Goal: Transaction & Acquisition: Purchase product/service

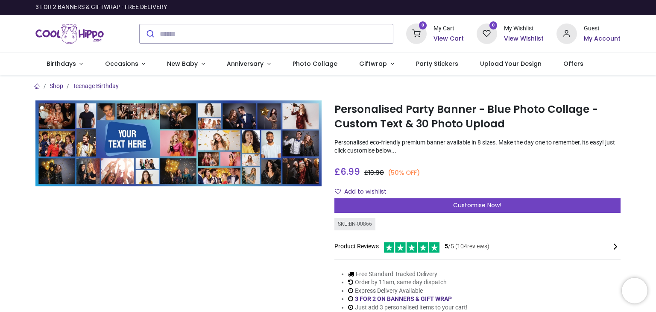
click at [462, 247] on span "5 /5 ( 104 reviews)" at bounding box center [467, 246] width 45 height 9
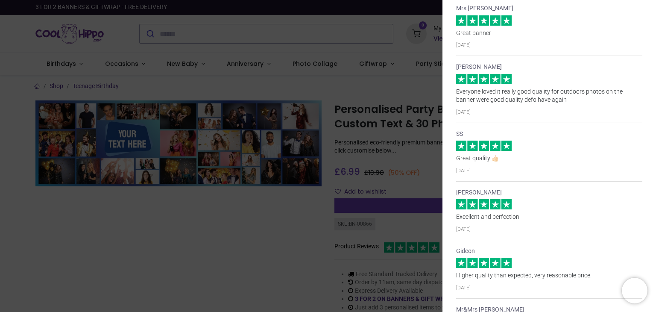
scroll to position [727, 0]
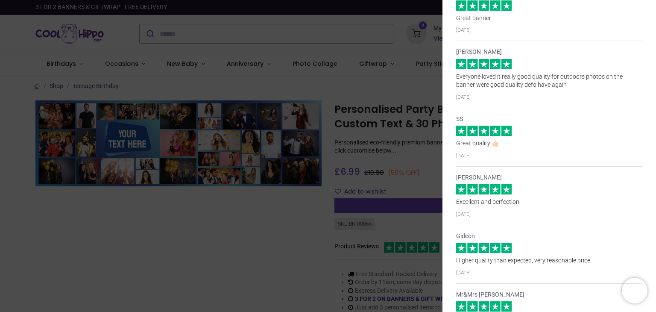
click at [260, 229] on div "× Trustpilot Product Reviews 5 /5 ( 104 reviews) [PERSON_NAME] Husband Amazing …" at bounding box center [328, 156] width 656 height 312
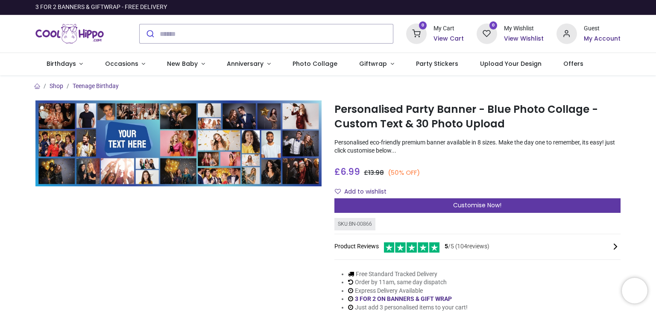
click at [474, 205] on span "Customise Now!" at bounding box center [477, 205] width 48 height 9
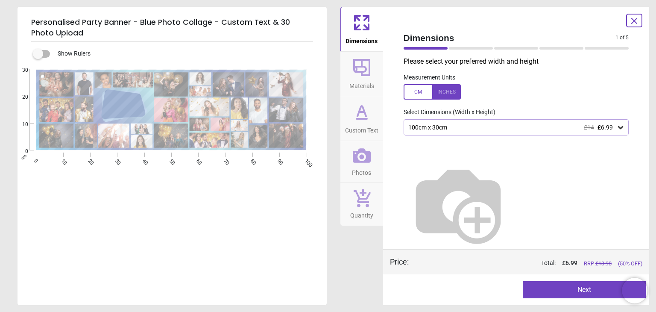
click at [542, 129] on div "100cm x 30cm £14 £6.99" at bounding box center [512, 127] width 209 height 7
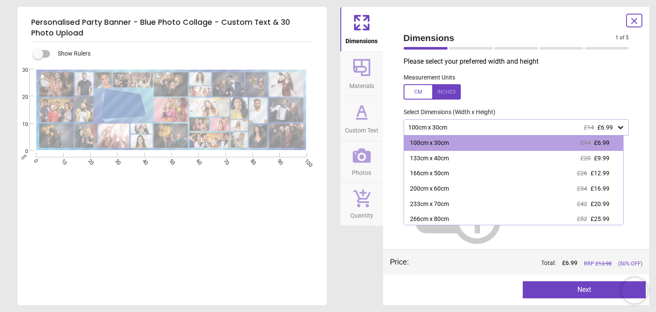
click at [450, 94] on div at bounding box center [432, 91] width 57 height 15
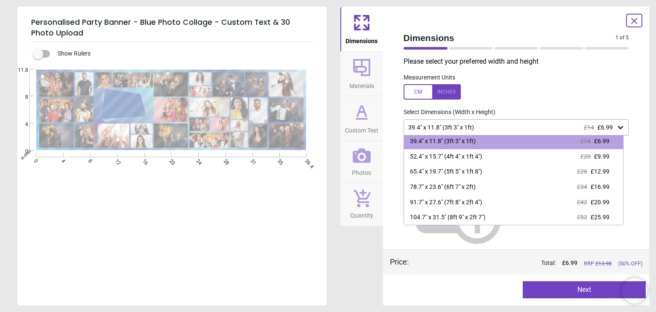
scroll to position [4, 0]
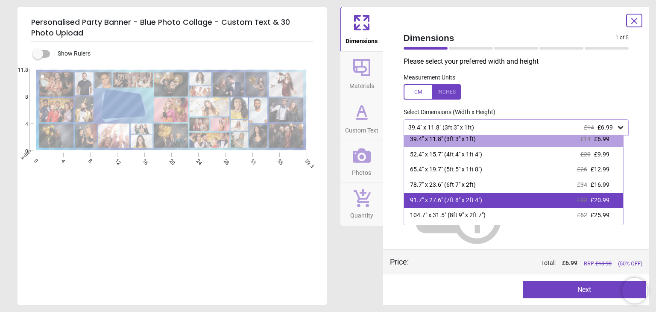
click at [482, 201] on div "91.7" x 27.6" (7ft 8" x 2ft 4")" at bounding box center [446, 200] width 72 height 9
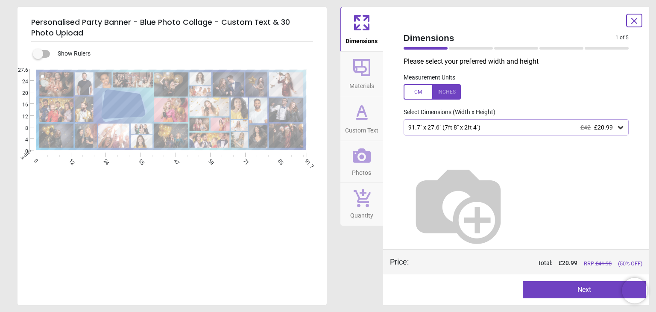
click at [562, 127] on div "91.7" x 27.6" (7ft 8" x 2ft 4") £42 £20.99" at bounding box center [512, 127] width 209 height 7
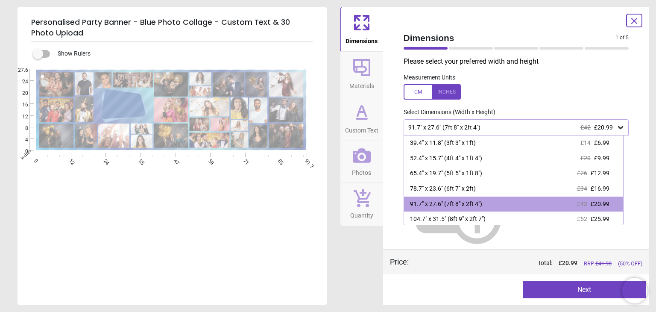
click at [562, 127] on div "91.7" x 27.6" (7ft 8" x 2ft 4") £42 £20.99" at bounding box center [512, 127] width 209 height 7
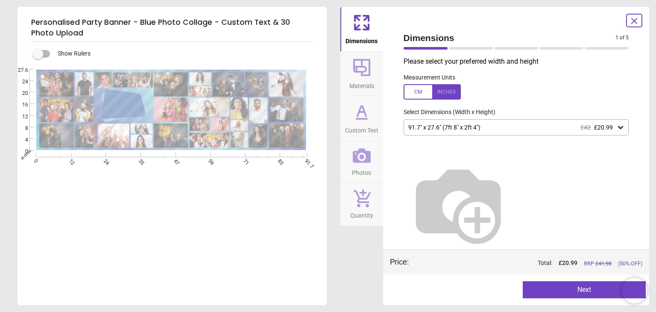
click at [598, 293] on button "Next" at bounding box center [584, 289] width 123 height 17
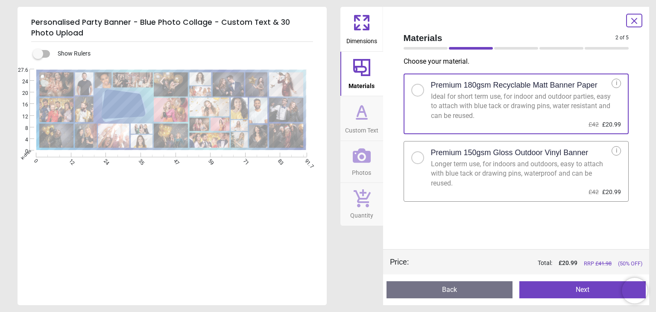
click at [590, 293] on button "Next" at bounding box center [583, 289] width 127 height 17
